Goal: Transaction & Acquisition: Subscribe to service/newsletter

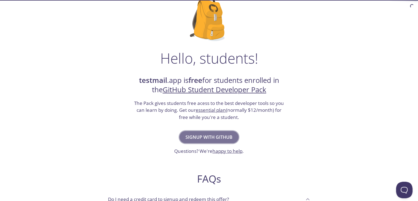
click at [218, 140] on span "Signup with GitHub" at bounding box center [208, 137] width 47 height 8
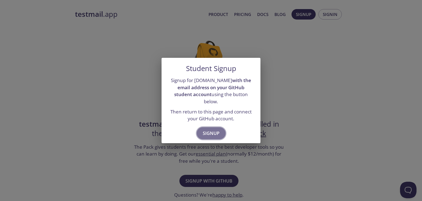
click at [211, 130] on span "Signup" at bounding box center [211, 133] width 17 height 8
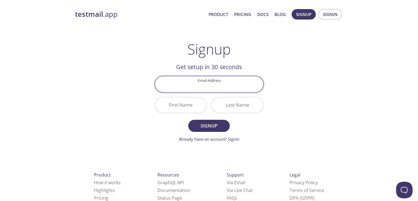
click at [207, 91] on input "Email Address" at bounding box center [209, 84] width 108 height 16
click at [215, 87] on input "Email Address" at bounding box center [209, 84] width 108 height 16
type input "2"
click at [213, 85] on input "Email Address" at bounding box center [209, 84] width 108 height 16
paste input "[EMAIL_ADDRESS][DOMAIN_NAME]"
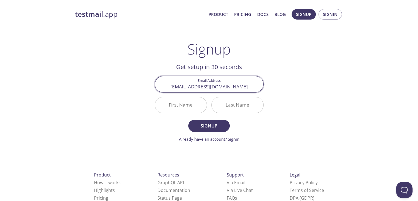
type input "[EMAIL_ADDRESS][DOMAIN_NAME]"
click at [189, 102] on input "First Name" at bounding box center [181, 105] width 52 height 16
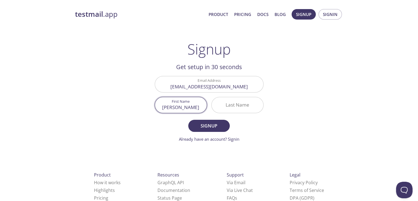
type input "[PERSON_NAME]"
type input "Ijaz"
click at [188, 120] on button "Signup" at bounding box center [208, 126] width 41 height 12
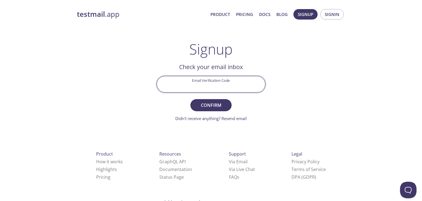
paste input "TD7FSMY"
click at [208, 88] on input "TD7FSMY" at bounding box center [211, 84] width 108 height 16
type input "TD7FSMY"
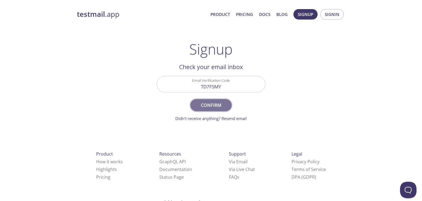
click at [220, 107] on span "Confirm" at bounding box center [210, 105] width 29 height 8
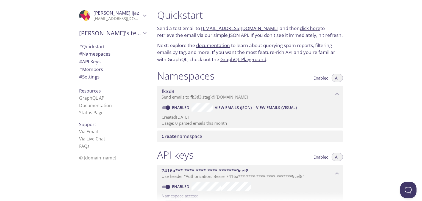
click at [232, 107] on span "View Emails (JSON)" at bounding box center [233, 107] width 37 height 7
click at [271, 108] on span "View Emails (Visual)" at bounding box center [276, 107] width 41 height 7
click at [268, 107] on span "View Emails (Visual)" at bounding box center [276, 107] width 41 height 7
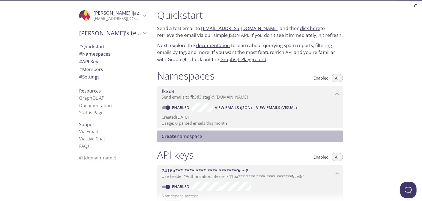
click at [207, 138] on span "Create namespace" at bounding box center [251, 136] width 179 height 6
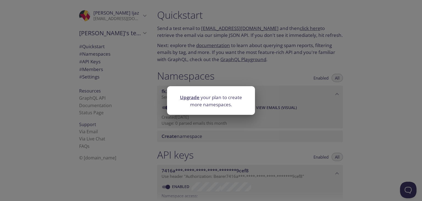
click at [322, 107] on div "Upgrade your plan to create more namespaces." at bounding box center [211, 100] width 422 height 201
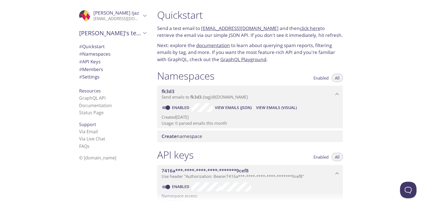
click at [325, 78] on span "Enabled" at bounding box center [320, 78] width 15 height 0
click at [331, 77] on button "Enabled" at bounding box center [321, 78] width 22 height 8
click at [333, 78] on button "All" at bounding box center [337, 78] width 11 height 8
click at [168, 106] on input "Enabled" at bounding box center [168, 107] width 20 height 7
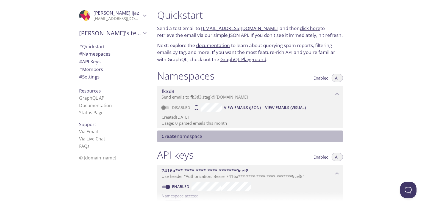
click at [172, 132] on div "Create namespace" at bounding box center [250, 136] width 186 height 12
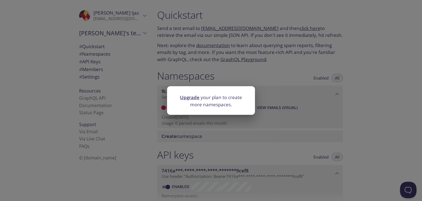
click at [281, 70] on div "Upgrade your plan to create more namespaces." at bounding box center [211, 100] width 422 height 201
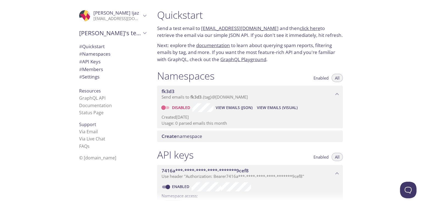
click at [171, 106] on input "Disabled" at bounding box center [164, 107] width 20 height 7
checkbox input "true"
drag, startPoint x: 201, startPoint y: 29, endPoint x: 268, endPoint y: 26, distance: 67.7
click at [268, 26] on p "Send a test email to [EMAIL_ADDRESS][DOMAIN_NAME] and then click here to retrie…" at bounding box center [250, 32] width 186 height 14
copy p "[EMAIL_ADDRESS][DOMAIN_NAME]"
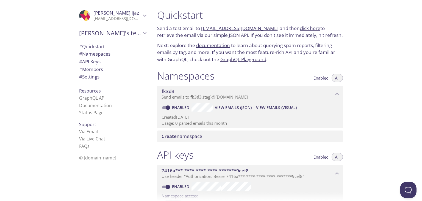
click at [260, 106] on span "View Emails (Visual)" at bounding box center [276, 107] width 41 height 7
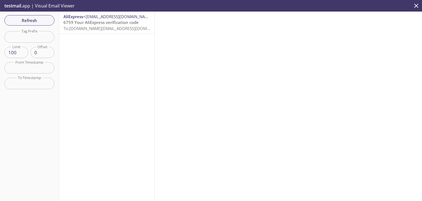
click at [108, 30] on span "To: [DOMAIN_NAME][EMAIL_ADDRESS][DOMAIN_NAME]" at bounding box center [115, 28] width 104 height 5
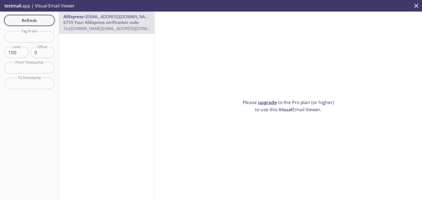
click at [21, 18] on span "Refresh" at bounding box center [29, 20] width 41 height 7
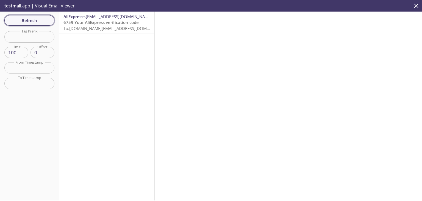
click at [43, 20] on span "Refresh" at bounding box center [29, 20] width 41 height 7
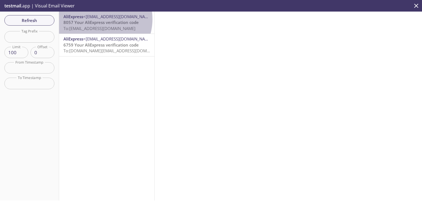
click at [96, 19] on span "<[EMAIL_ADDRESS][DOMAIN_NAME]>" at bounding box center [118, 16] width 71 height 5
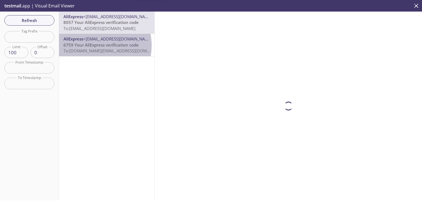
click at [93, 45] on span "6759 Your AliExpress verification code" at bounding box center [100, 44] width 75 height 5
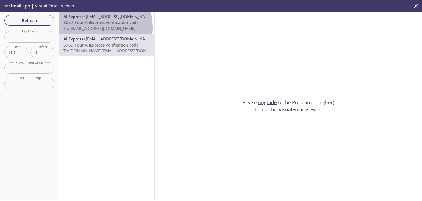
click at [92, 27] on span "To: [EMAIL_ADDRESS][DOMAIN_NAME]" at bounding box center [99, 28] width 72 height 5
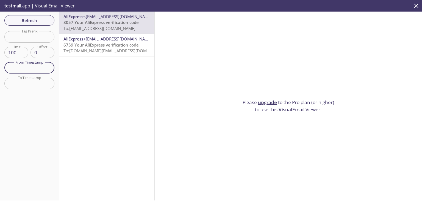
click at [38, 69] on input "text" at bounding box center [29, 67] width 50 height 11
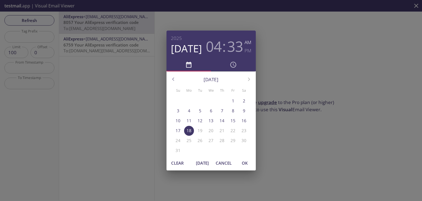
click at [224, 162] on span "Cancel" at bounding box center [224, 162] width 16 height 7
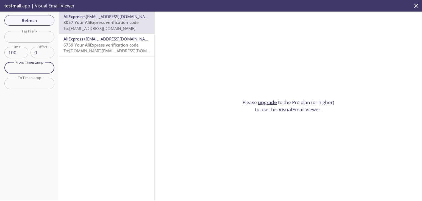
click at [137, 51] on p "6759 Your AliExpress verification code To: [DOMAIN_NAME][EMAIL_ADDRESS][DOMAIN_…" at bounding box center [106, 48] width 87 height 12
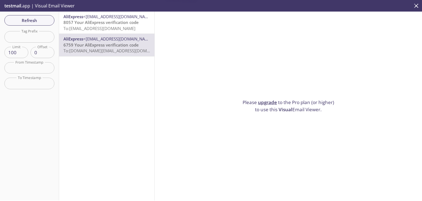
click at [108, 16] on span "<[EMAIL_ADDRESS][DOMAIN_NAME]>" at bounding box center [118, 16] width 71 height 5
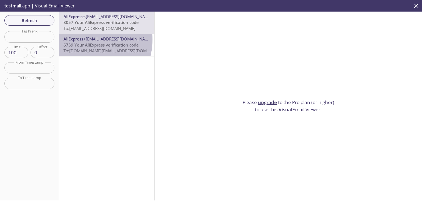
click at [83, 39] on span "AliExpress" at bounding box center [73, 38] width 20 height 5
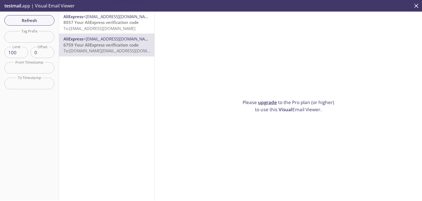
click at [86, 21] on span "8057 Your AliExpress verification code" at bounding box center [100, 22] width 75 height 5
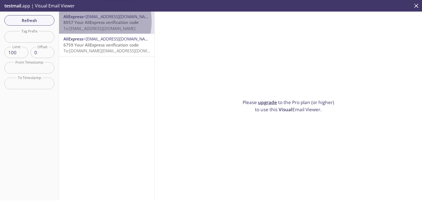
click at [86, 21] on span "8057 Your AliExpress verification code" at bounding box center [100, 22] width 75 height 5
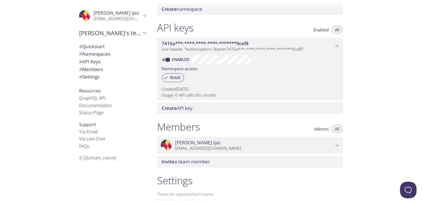
scroll to position [126, 0]
click at [178, 79] on span "fk3d3" at bounding box center [175, 78] width 17 height 5
click at [348, 90] on div "Quickstart Send a test email to [EMAIL_ADDRESS][DOMAIN_NAME] and then click her…" at bounding box center [287, 100] width 269 height 201
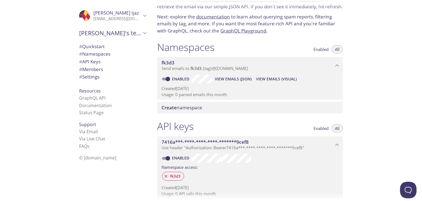
scroll to position [0, 0]
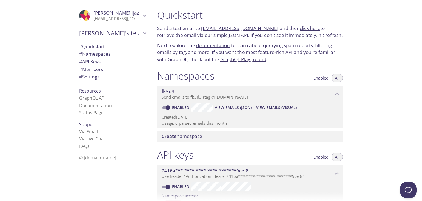
click at [143, 15] on icon "Hamid Ijaz" at bounding box center [144, 15] width 7 height 7
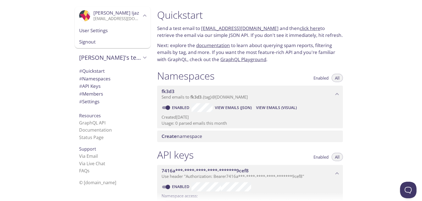
click at [141, 59] on icon "Hamid's team" at bounding box center [144, 57] width 7 height 7
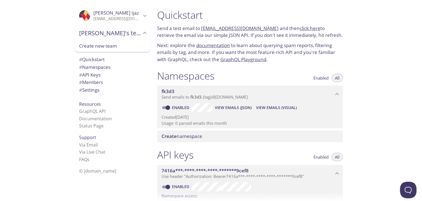
click at [137, 34] on span "[PERSON_NAME]'s team" at bounding box center [110, 33] width 62 height 8
